Goal: Task Accomplishment & Management: Manage account settings

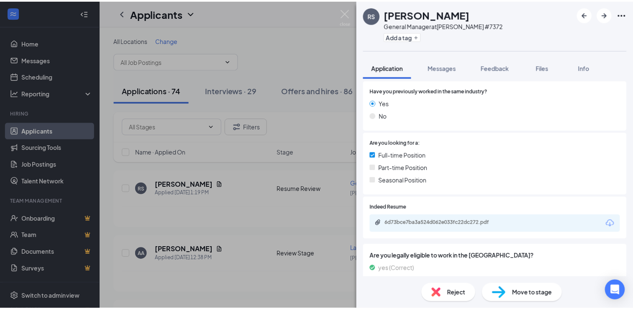
scroll to position [126, 0]
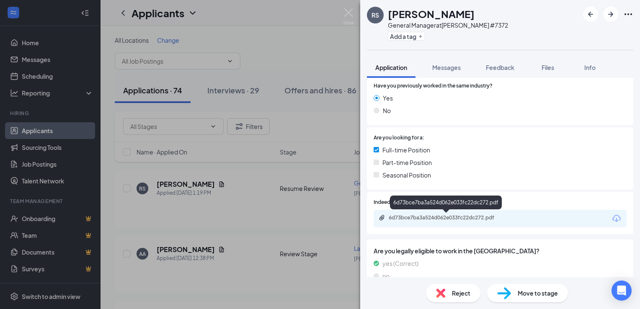
click at [455, 217] on div "6d73bce7ba3a524d062e033fc22dc272.pdf" at bounding box center [446, 217] width 117 height 7
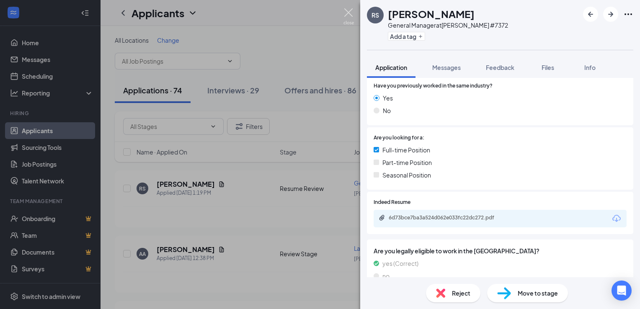
click at [349, 13] on img at bounding box center [348, 16] width 10 height 16
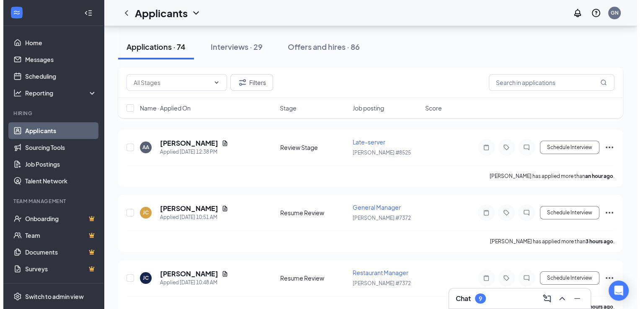
scroll to position [126, 0]
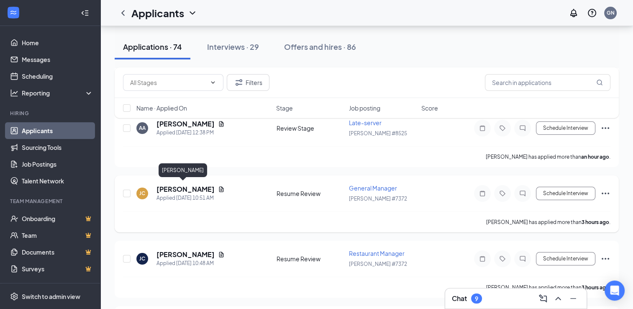
click at [166, 190] on h5 "[PERSON_NAME]" at bounding box center [186, 189] width 58 height 9
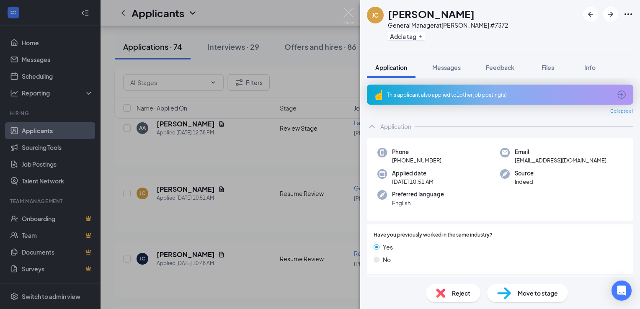
click at [460, 297] on span "Reject" at bounding box center [461, 292] width 18 height 9
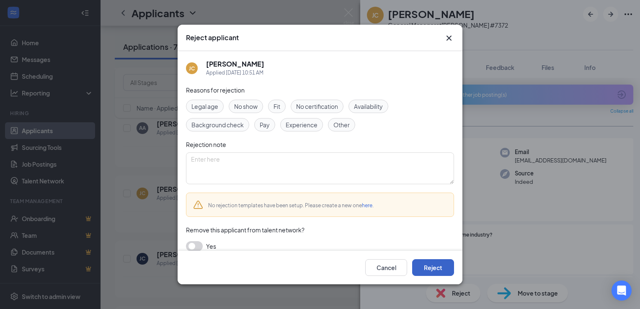
click at [425, 268] on button "Reject" at bounding box center [433, 267] width 42 height 17
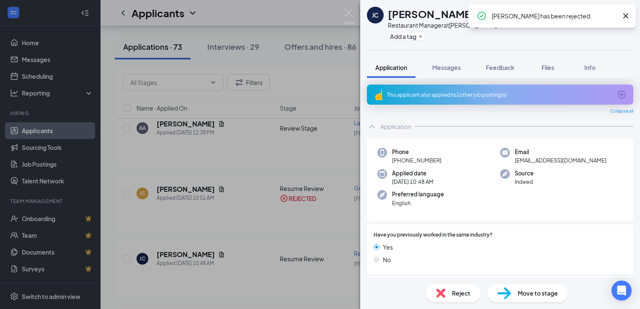
click at [457, 295] on span "Reject" at bounding box center [461, 292] width 18 height 9
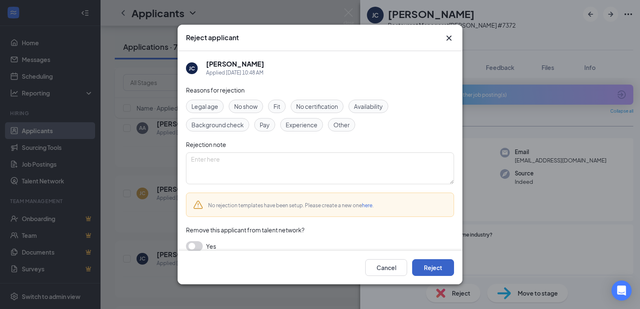
click at [439, 266] on button "Reject" at bounding box center [433, 267] width 42 height 17
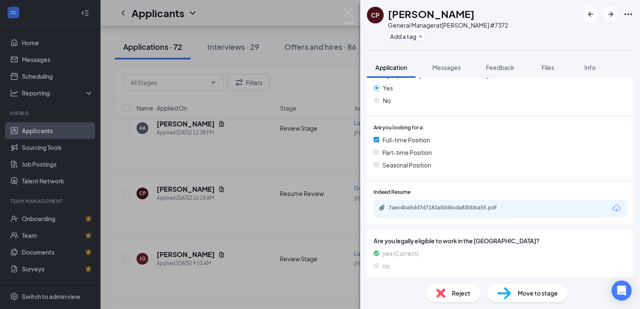
scroll to position [141, 0]
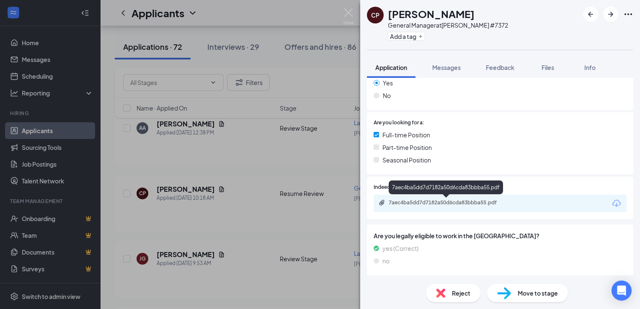
click at [438, 206] on div "7aec4ba5dd7d7182a50d6cda83bbba55.pdf" at bounding box center [446, 203] width 136 height 8
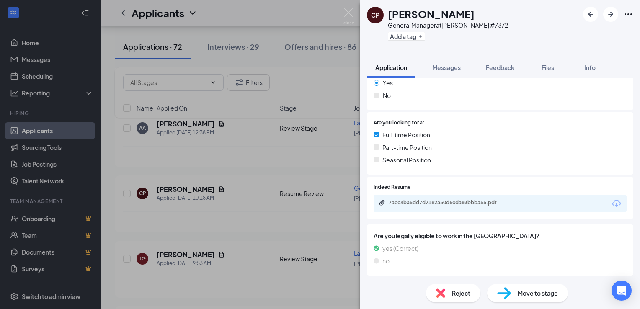
scroll to position [137, 0]
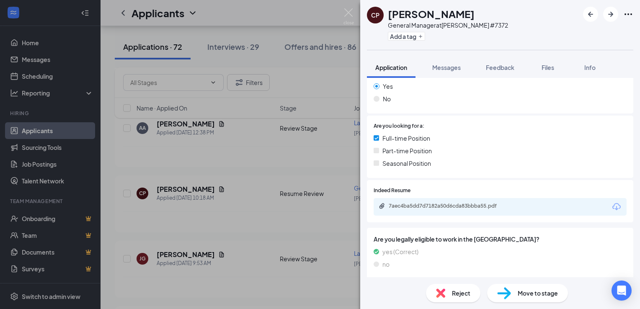
click at [460, 291] on span "Reject" at bounding box center [461, 292] width 18 height 9
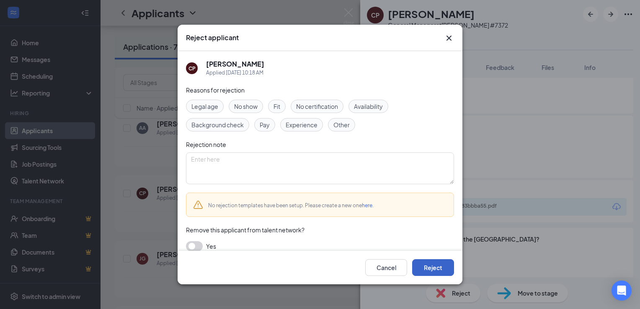
click at [424, 264] on button "Reject" at bounding box center [433, 267] width 42 height 17
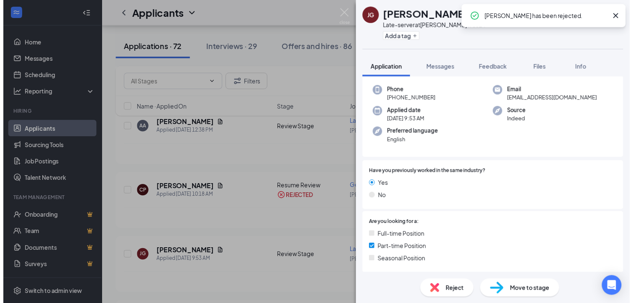
scroll to position [42, 0]
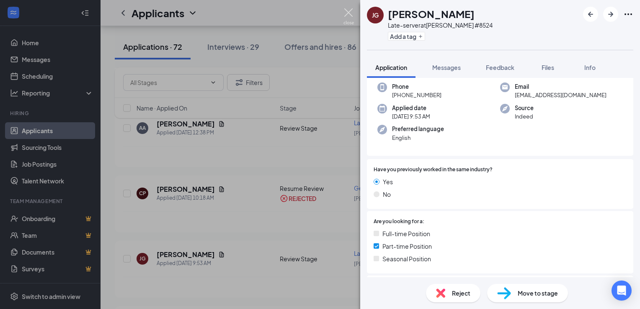
click at [349, 15] on img at bounding box center [348, 16] width 10 height 16
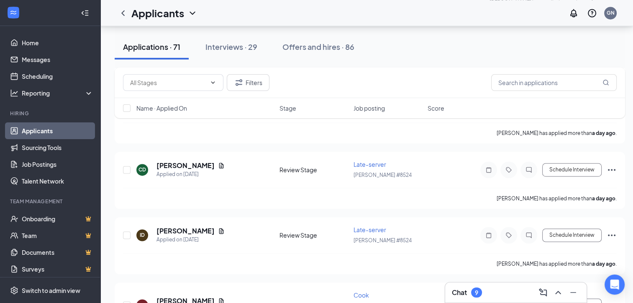
scroll to position [1298, 0]
